Goal: Information Seeking & Learning: Understand process/instructions

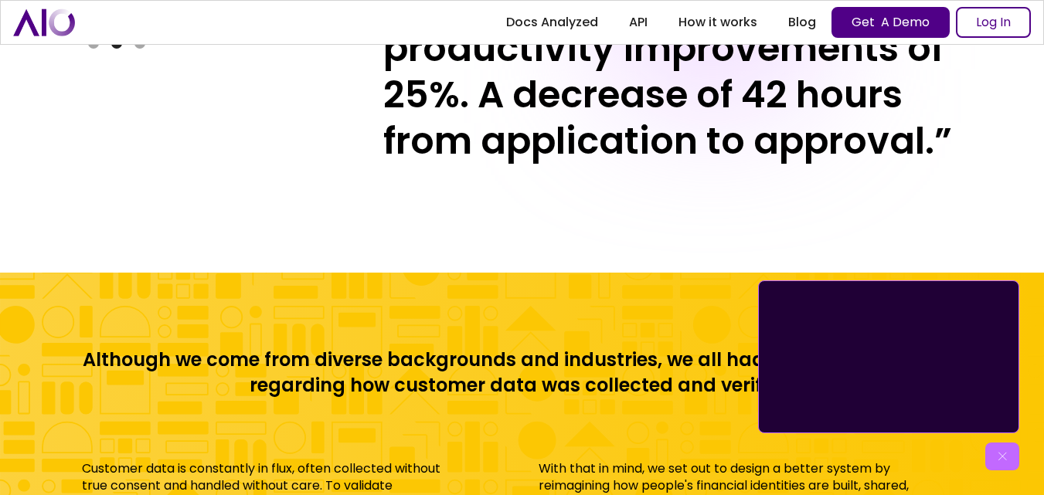
scroll to position [6097, 0]
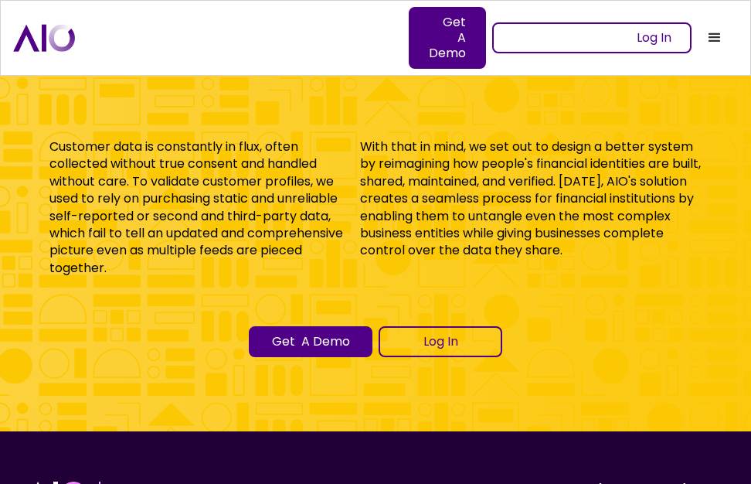
scroll to position [6265, 0]
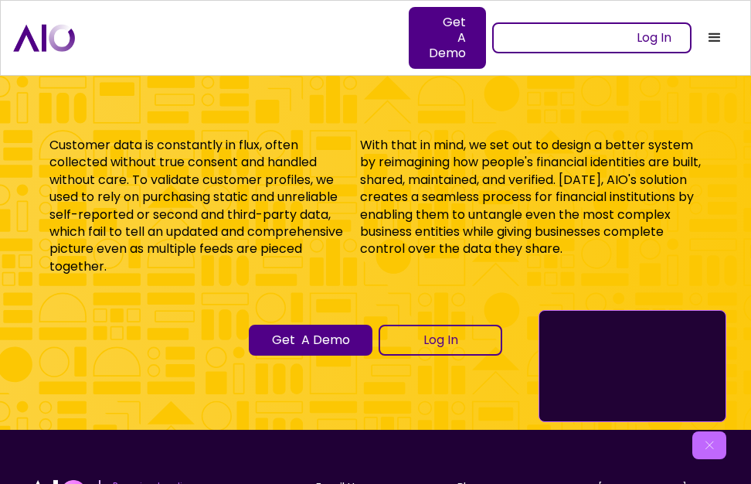
copy p "AIO"
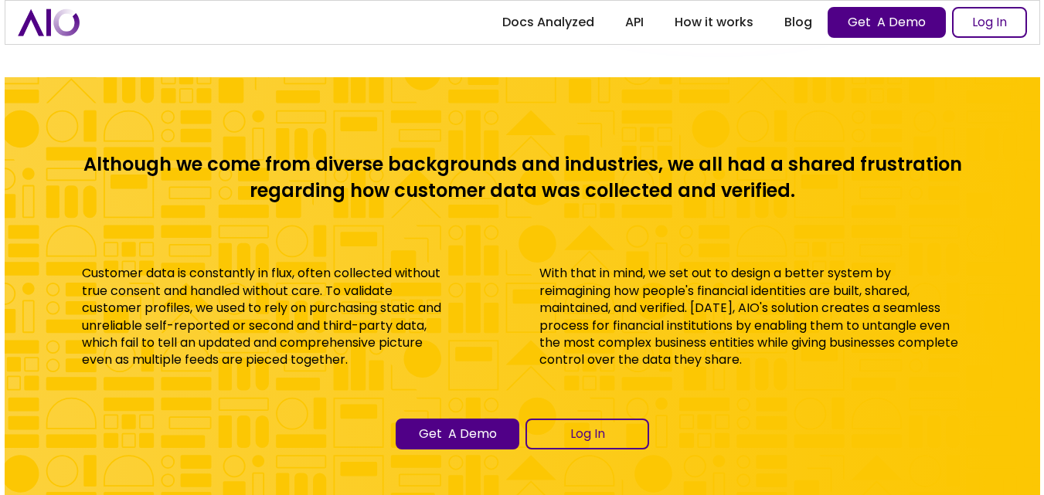
scroll to position [6197, 0]
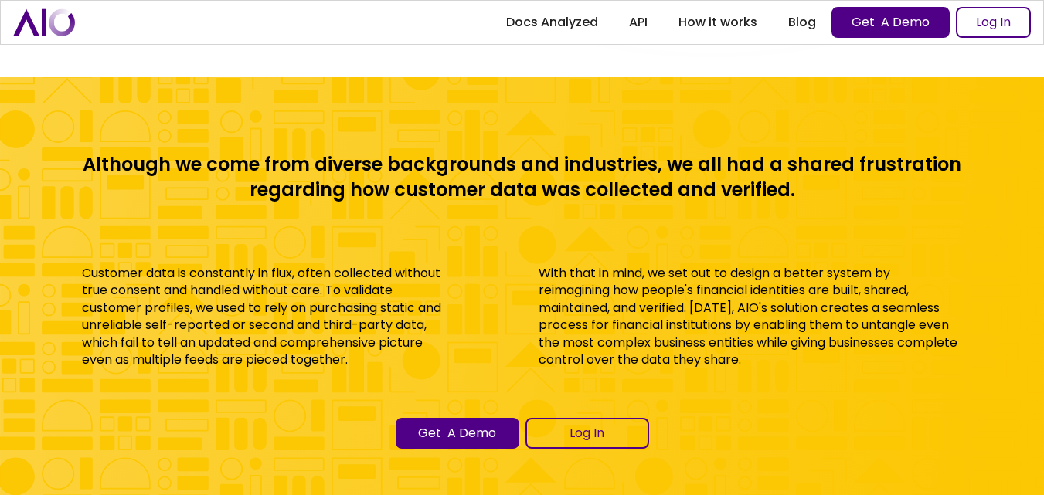
drag, startPoint x: 975, startPoint y: 278, endPoint x: 873, endPoint y: 287, distance: 102.4
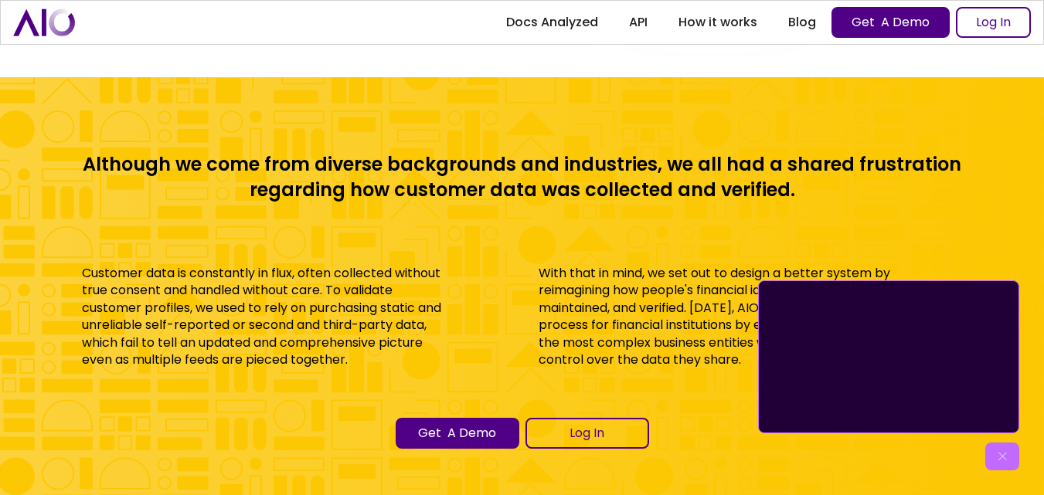
click at [769, 221] on div "Although we come from diverse backgrounds and industries, we all had a shared f…" at bounding box center [522, 300] width 1044 height 447
click at [990, 450] on div "Get to know AIO" at bounding box center [1002, 457] width 34 height 28
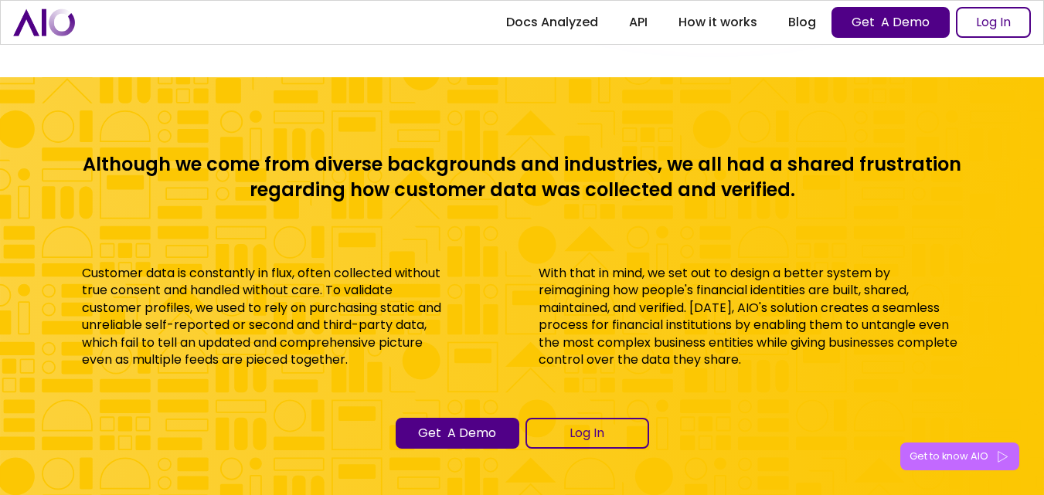
copy link "Suite 200"
drag, startPoint x: 901, startPoint y: 294, endPoint x: 842, endPoint y: 296, distance: 58.8
copy link "[STREET_ADDRESS]"
copy link "[GEOGRAPHIC_DATA]"
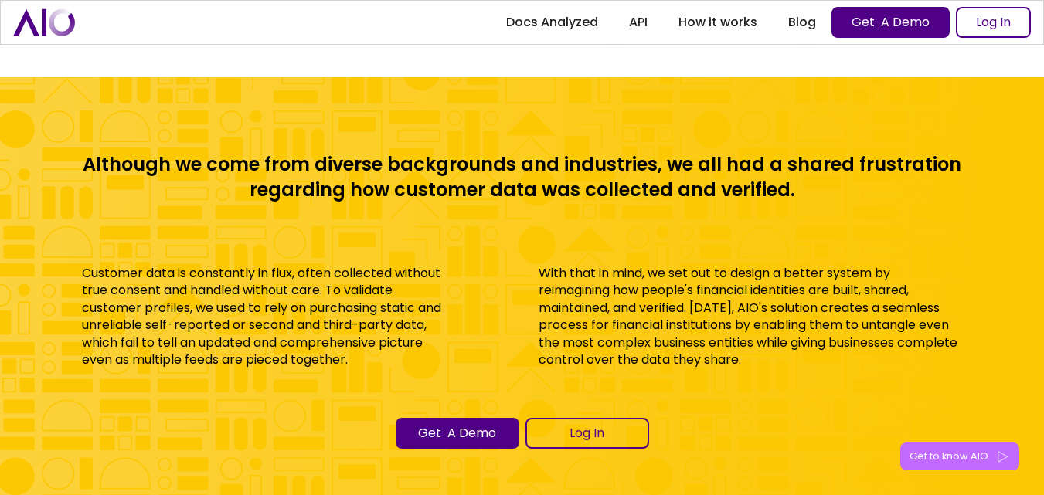
copy link "27612"
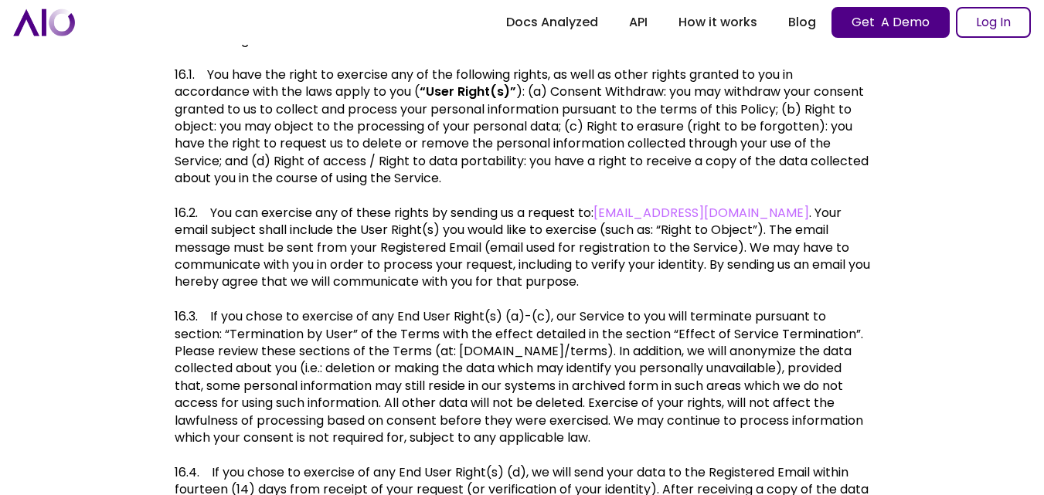
scroll to position [6513, 0]
